Goal: Task Accomplishment & Management: Manage account settings

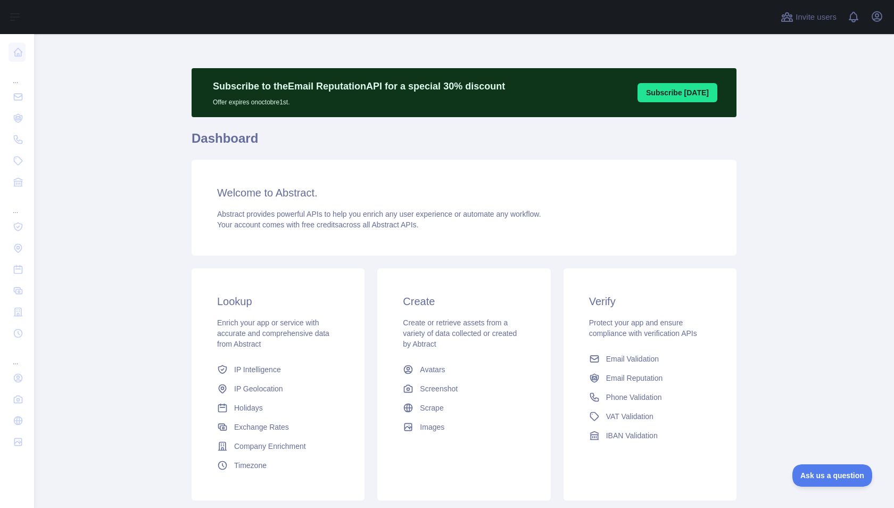
click at [101, 211] on main "Subscribe to the Email Reputation API for a special 30 % discount Offer expires…" at bounding box center [464, 271] width 860 height 474
click at [875, 15] on icon "button" at bounding box center [877, 17] width 10 height 10
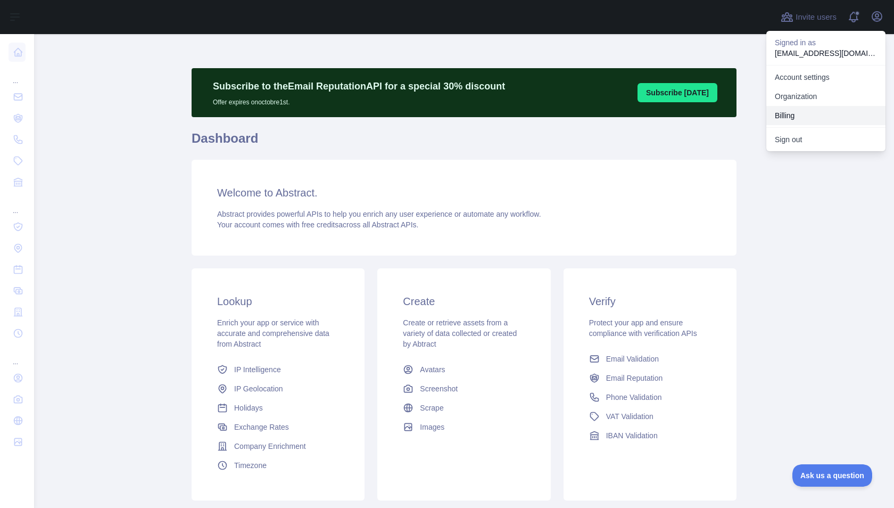
click at [800, 112] on button "Billing" at bounding box center [825, 115] width 119 height 19
